Goal: Navigation & Orientation: Find specific page/section

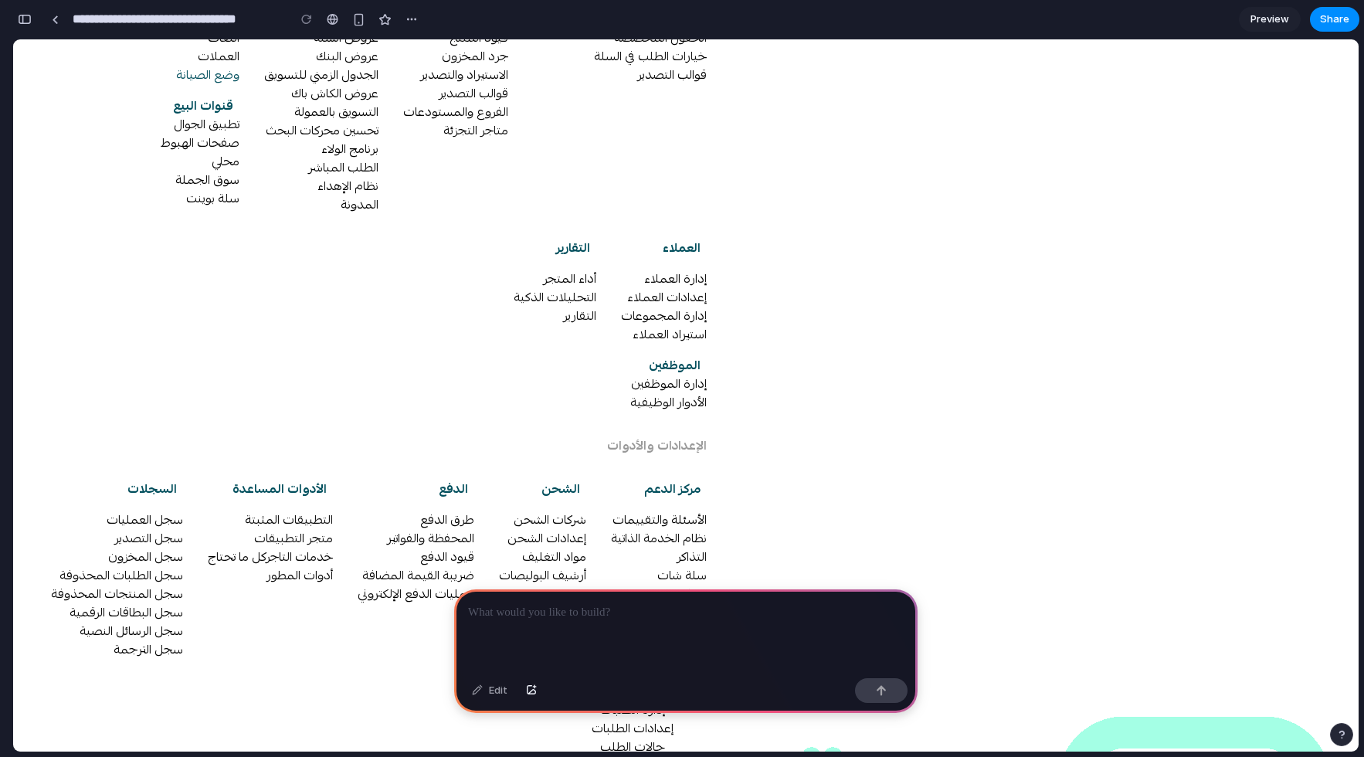
scroll to position [271, 0]
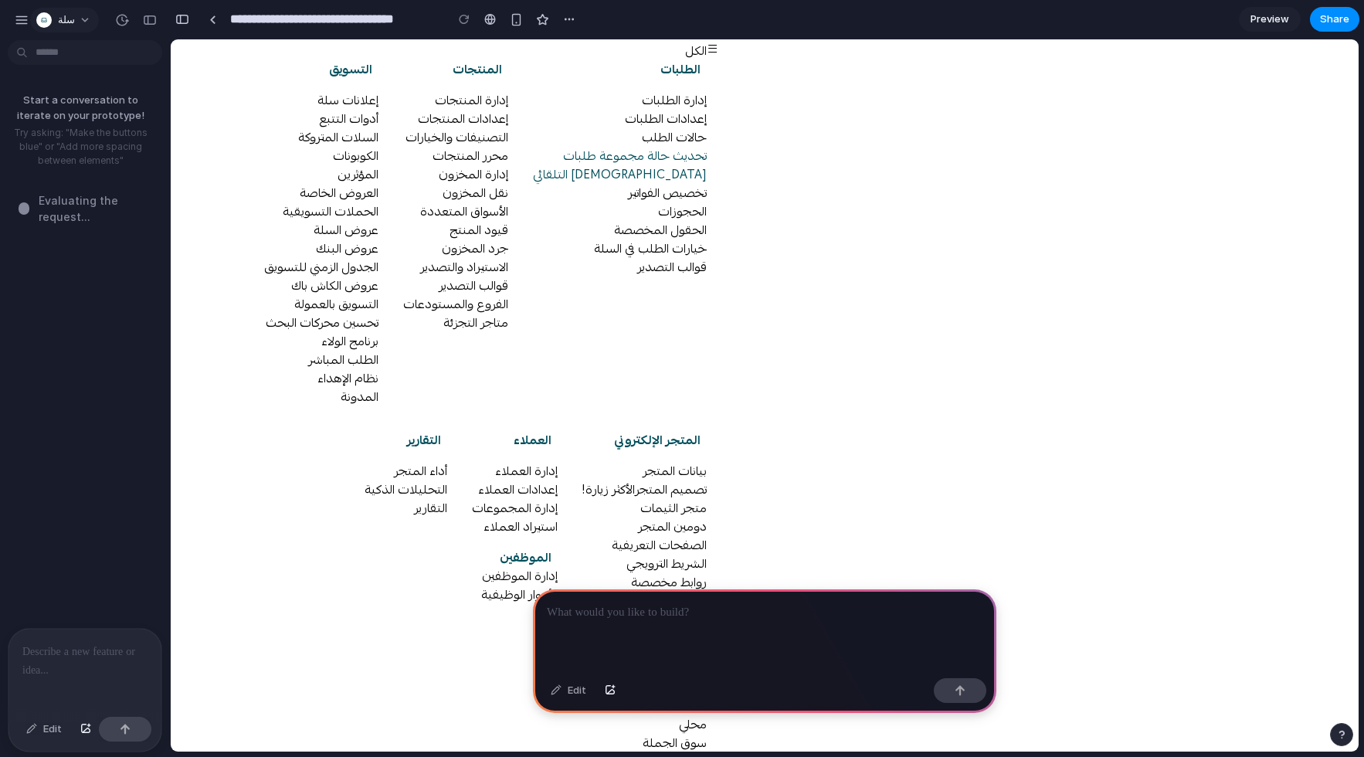
scroll to position [0, 0]
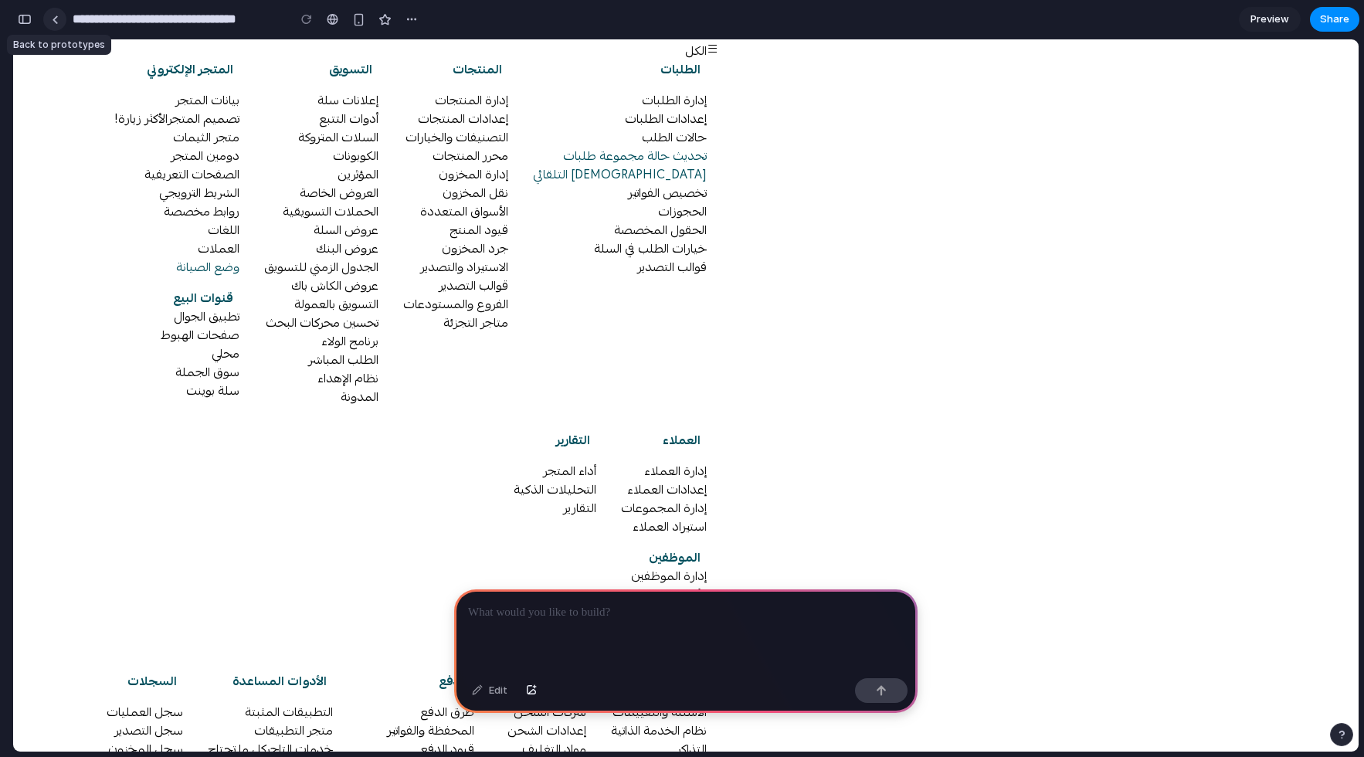
click at [61, 23] on link at bounding box center [54, 19] width 23 height 23
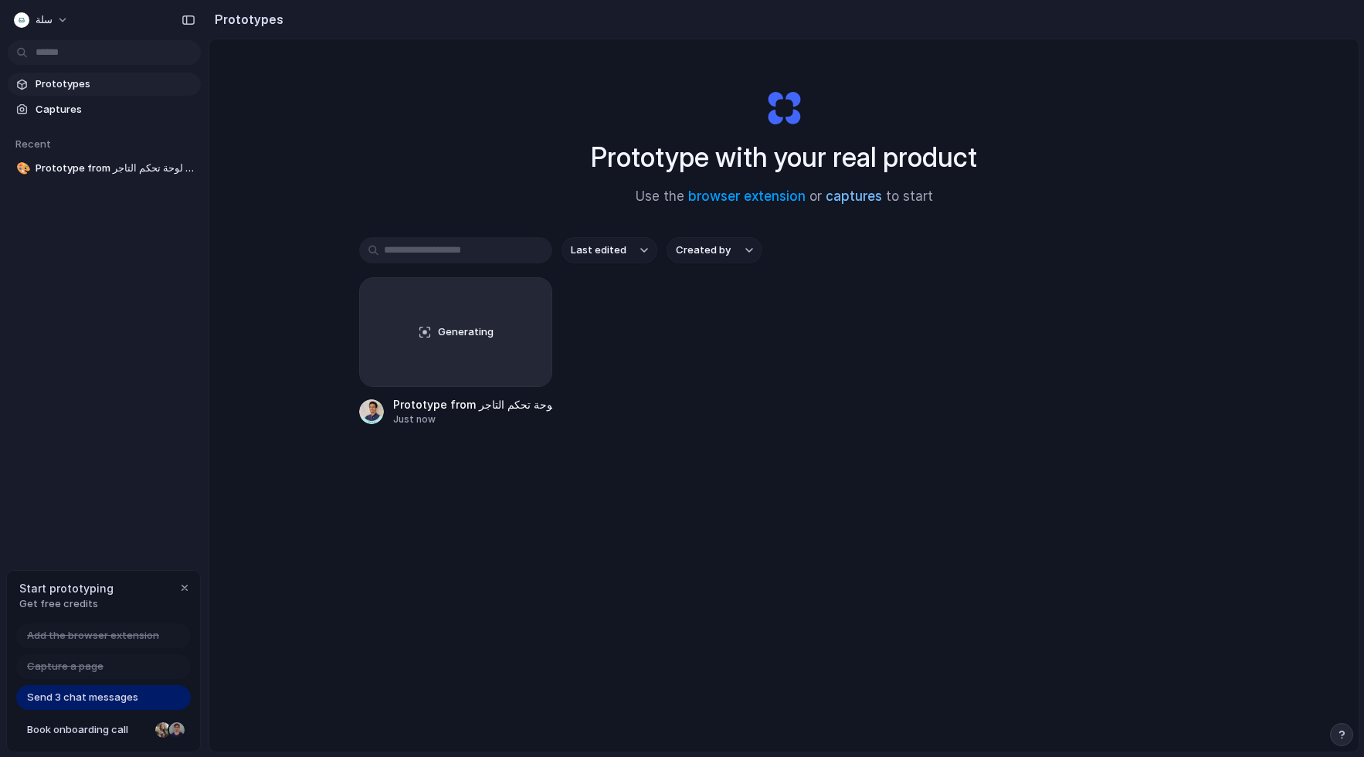
click at [845, 202] on link "captures" at bounding box center [854, 195] width 56 height 15
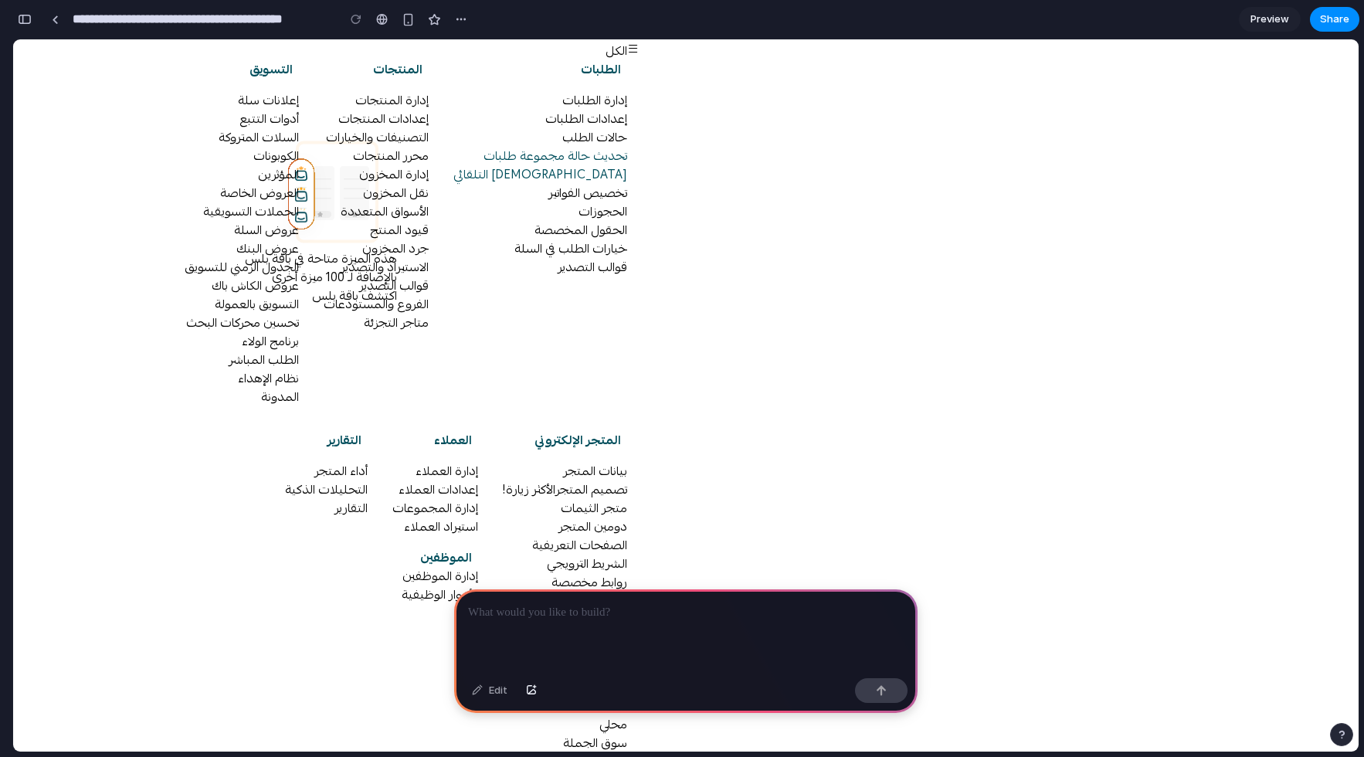
click at [1265, 27] on link "Preview" at bounding box center [1270, 19] width 62 height 25
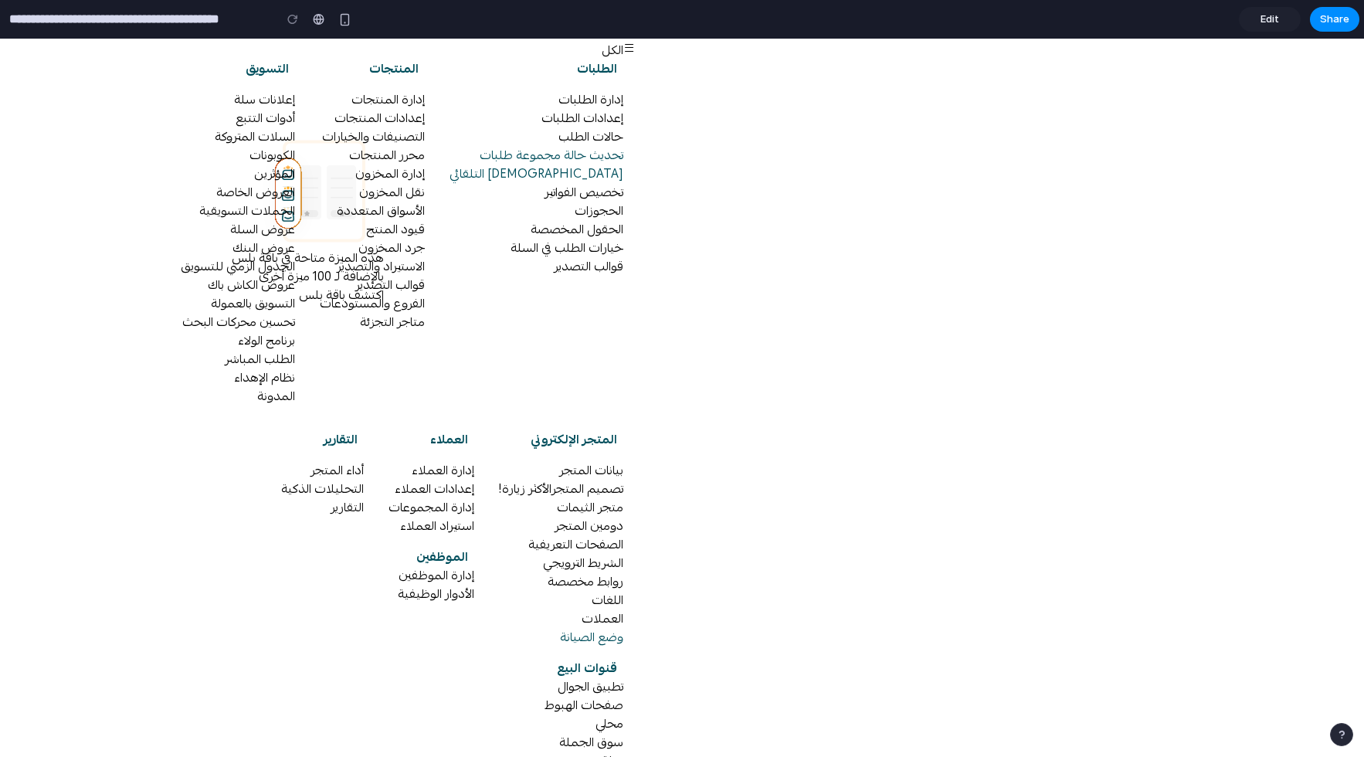
click at [1272, 12] on span "Edit" at bounding box center [1270, 19] width 19 height 15
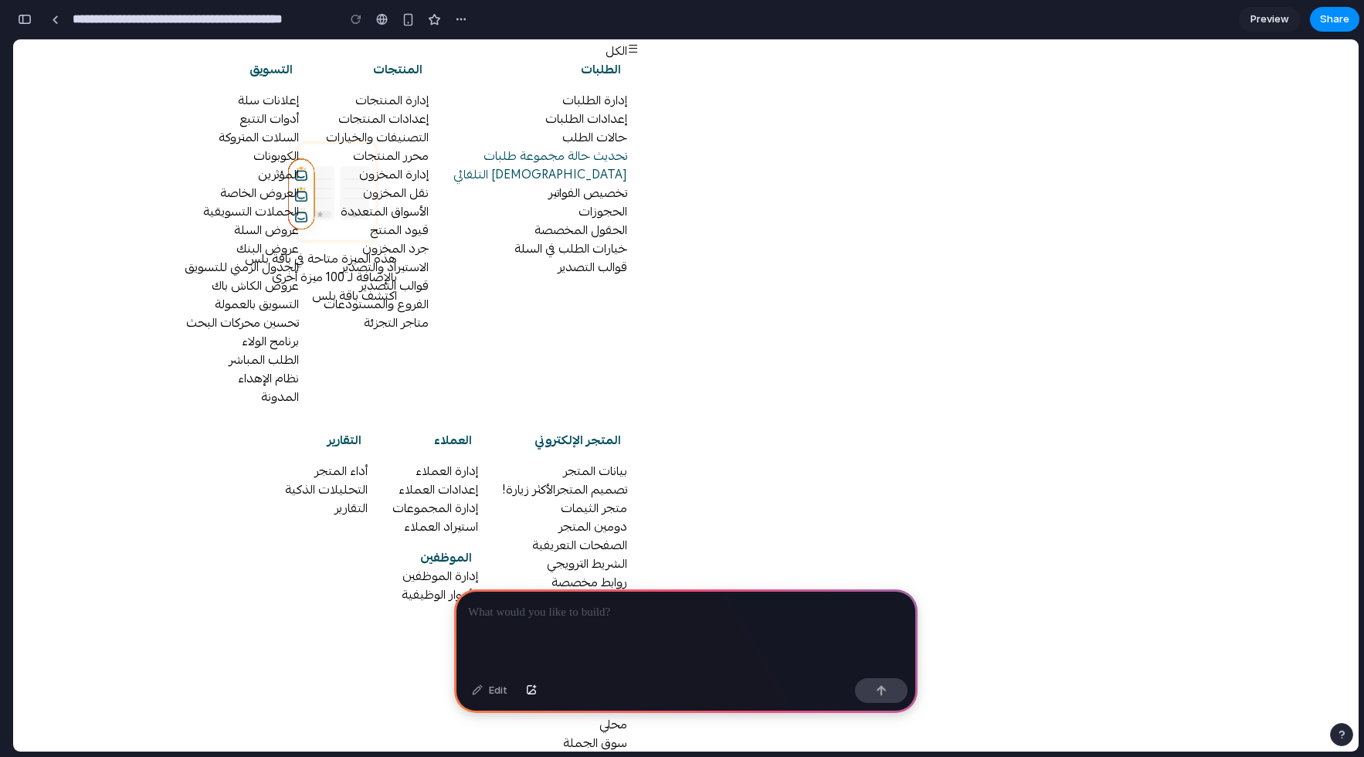
drag, startPoint x: 702, startPoint y: 296, endPoint x: 714, endPoint y: 401, distance: 105.7
click at [56, 15] on div at bounding box center [55, 19] width 7 height 8
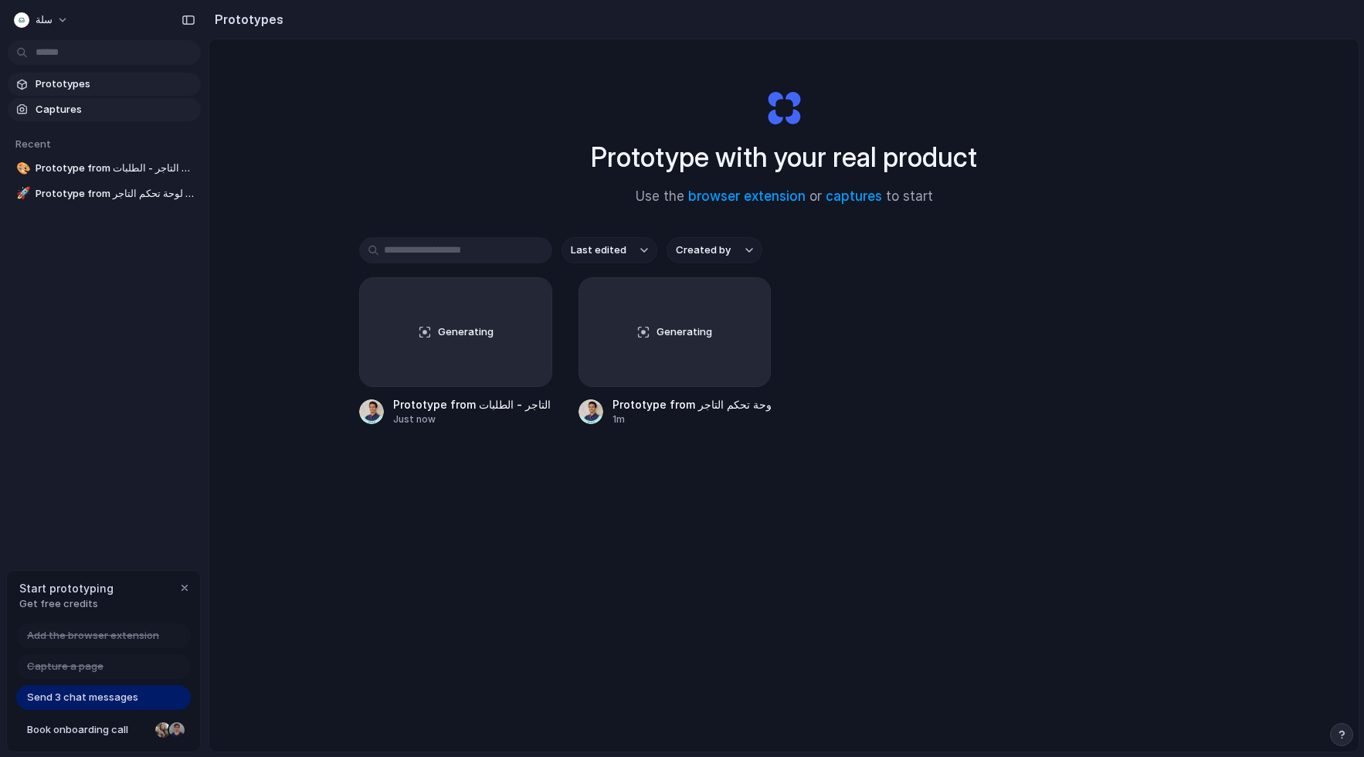
click at [73, 106] on span "Captures" at bounding box center [115, 109] width 159 height 15
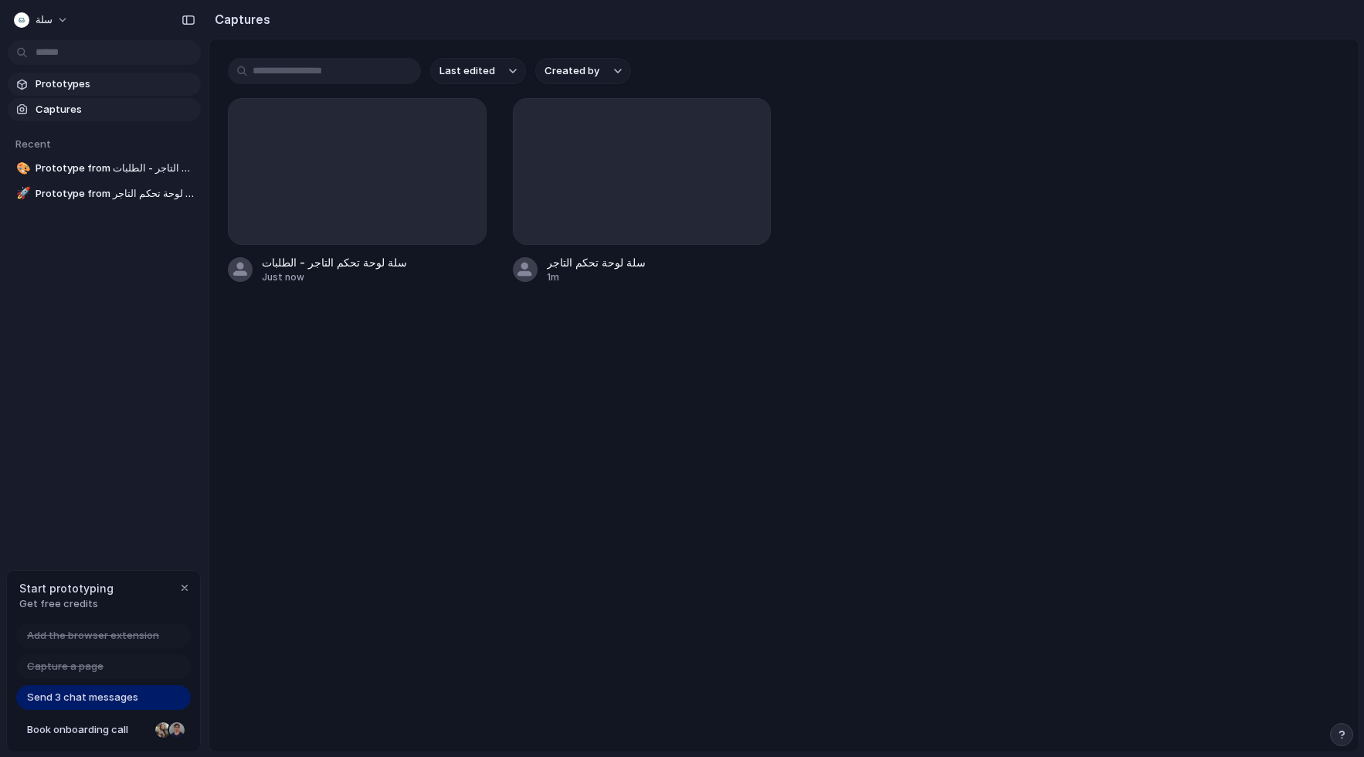
click at [76, 89] on span "Prototypes" at bounding box center [115, 83] width 159 height 15
